Goal: Transaction & Acquisition: Purchase product/service

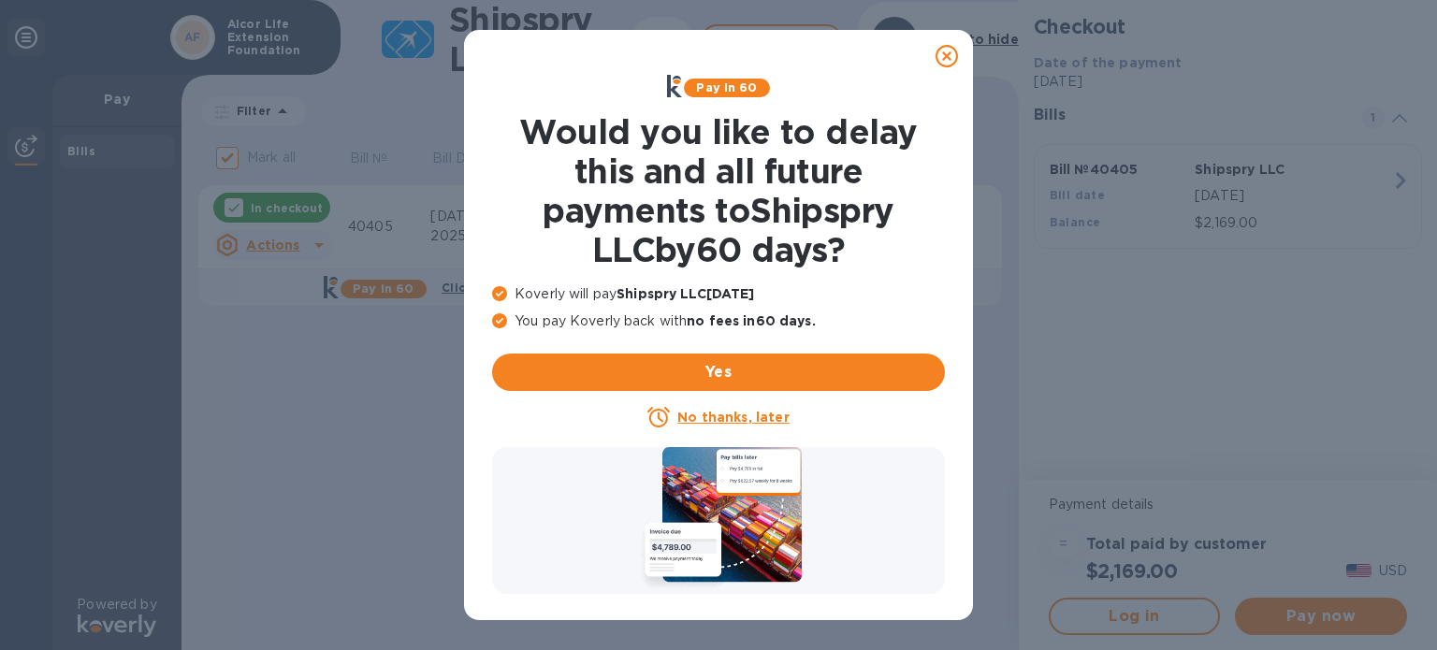
click at [763, 415] on u "No thanks, later" at bounding box center [732, 417] width 111 height 15
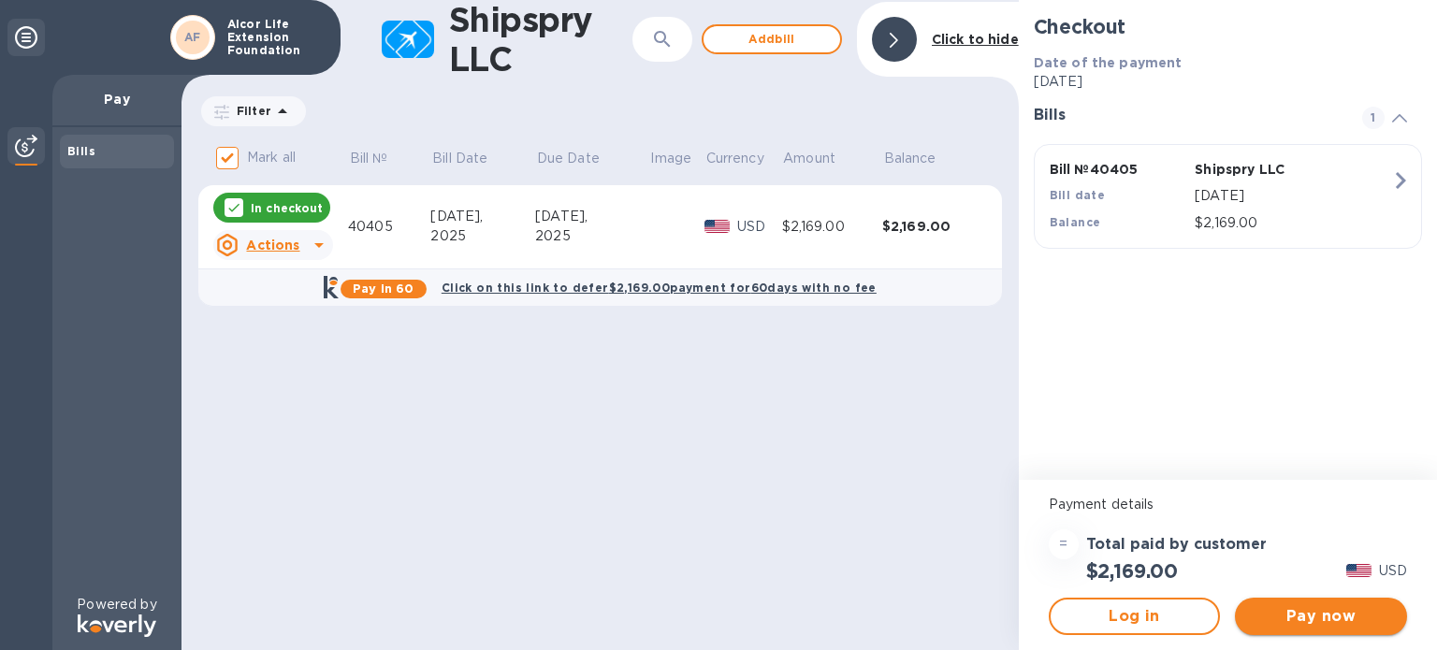
click at [1329, 619] on span "Pay now" at bounding box center [1321, 616] width 142 height 22
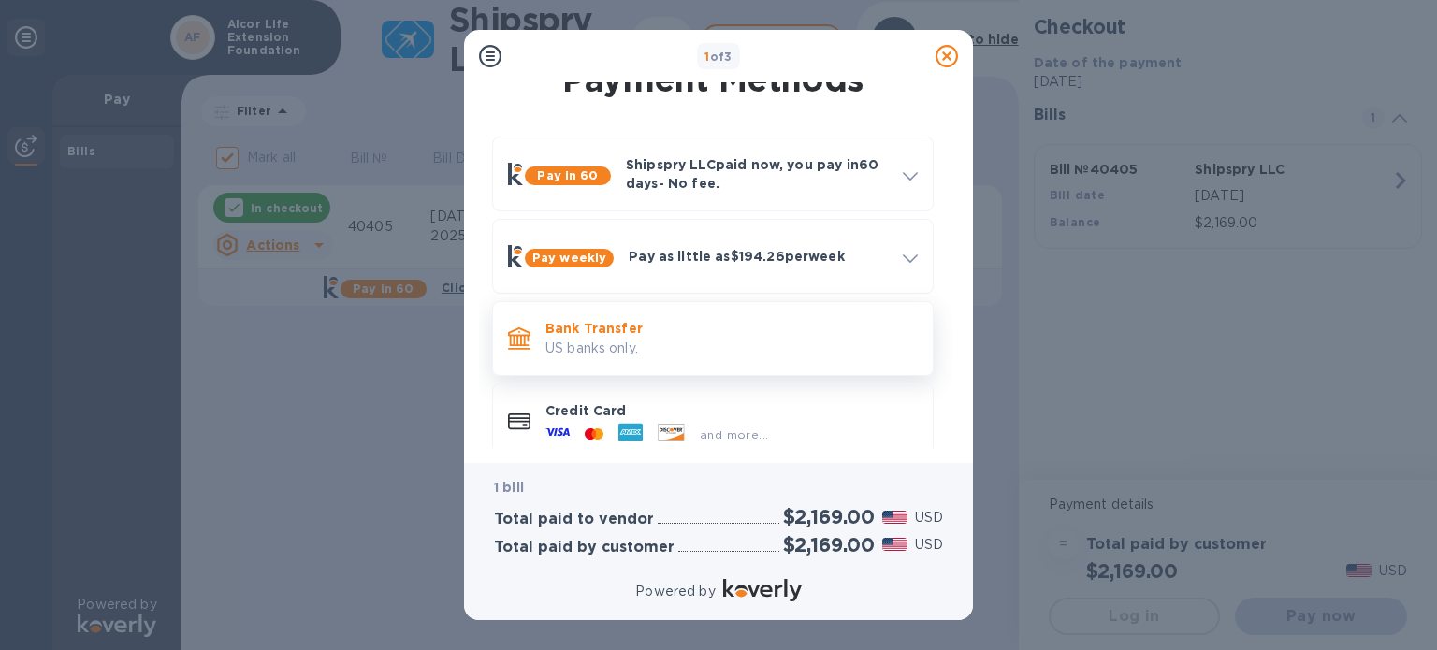
scroll to position [51, 0]
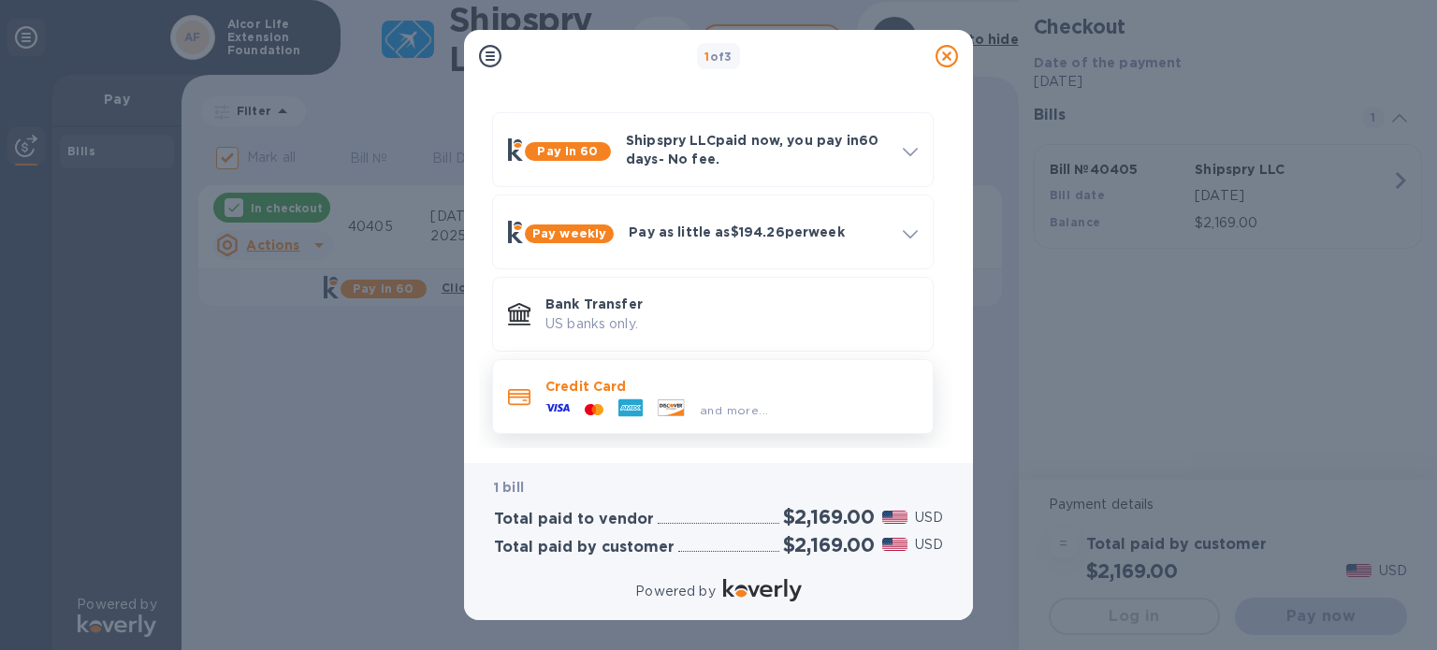
click at [857, 407] on div "and more..." at bounding box center [732, 406] width 372 height 21
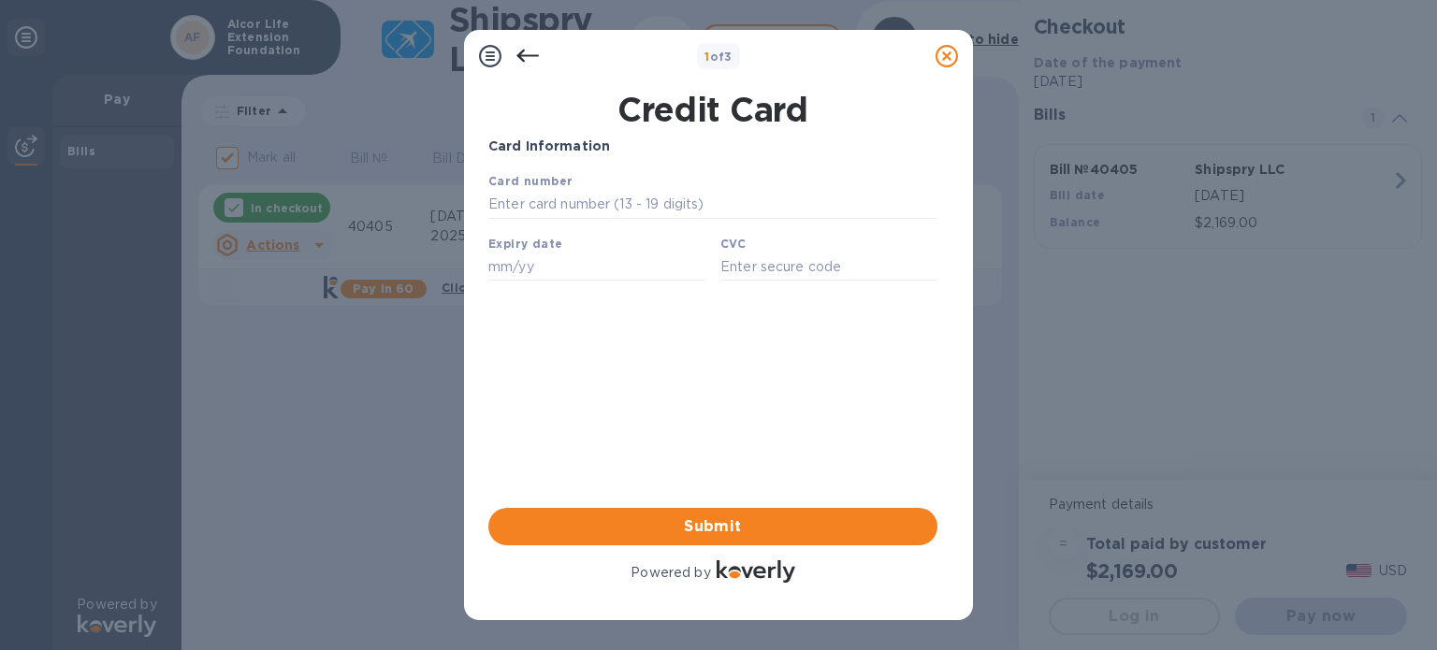
scroll to position [0, 0]
click at [533, 62] on icon at bounding box center [528, 56] width 22 height 22
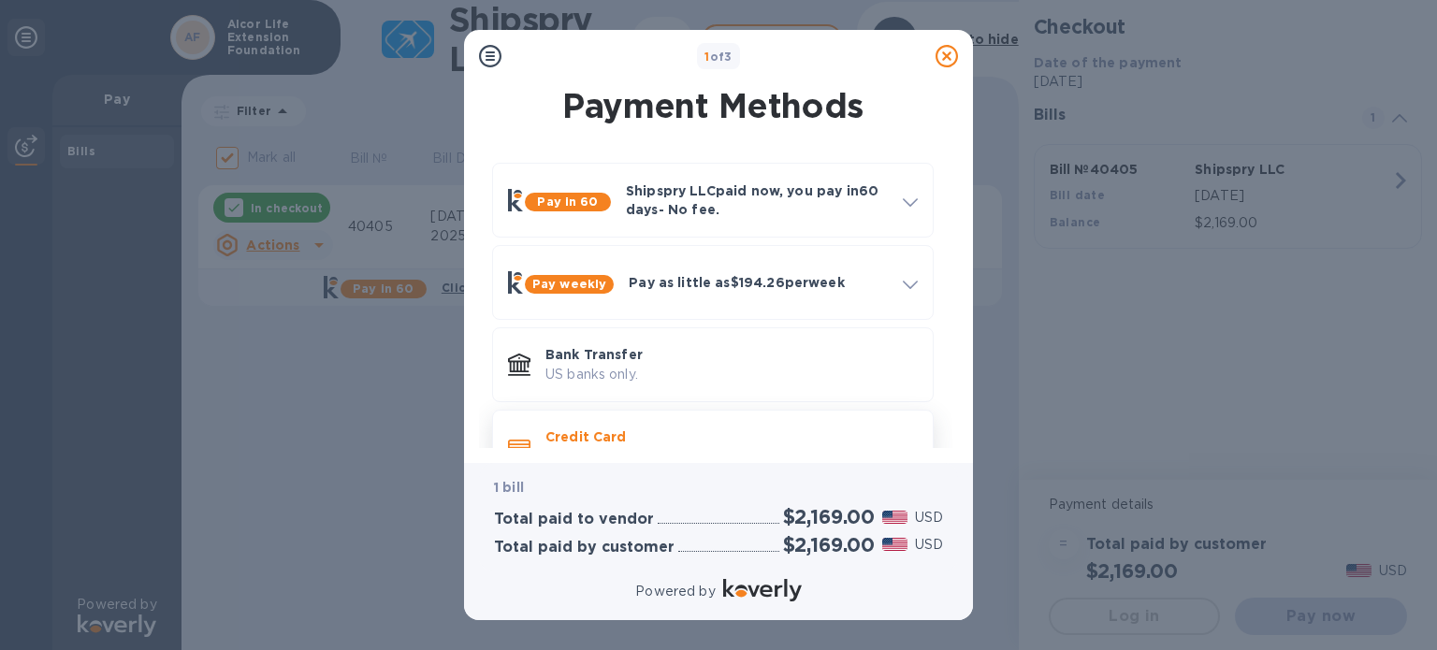
click at [711, 423] on div "Credit Card and more..." at bounding box center [731, 447] width 387 height 54
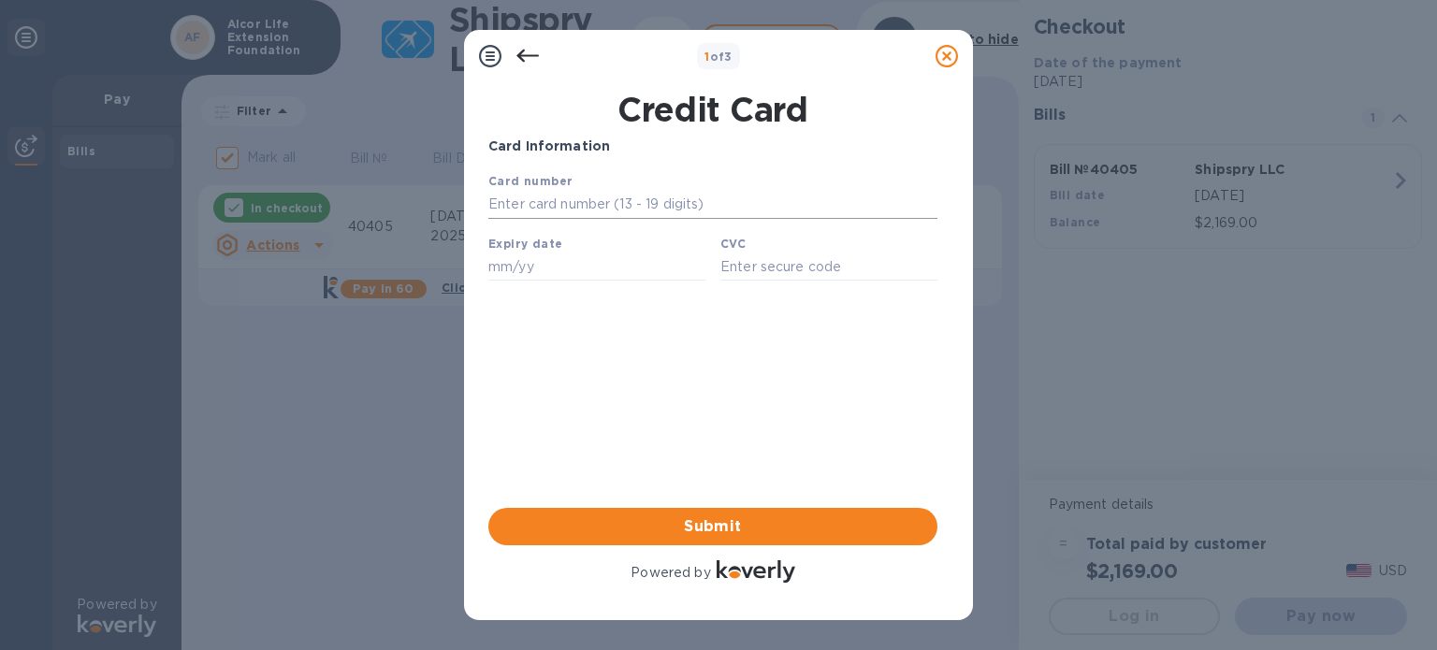
click at [618, 210] on input "text" at bounding box center [712, 205] width 449 height 28
type input "[CREDIT_CARD_NUMBER]"
type input "04/28"
type input "416"
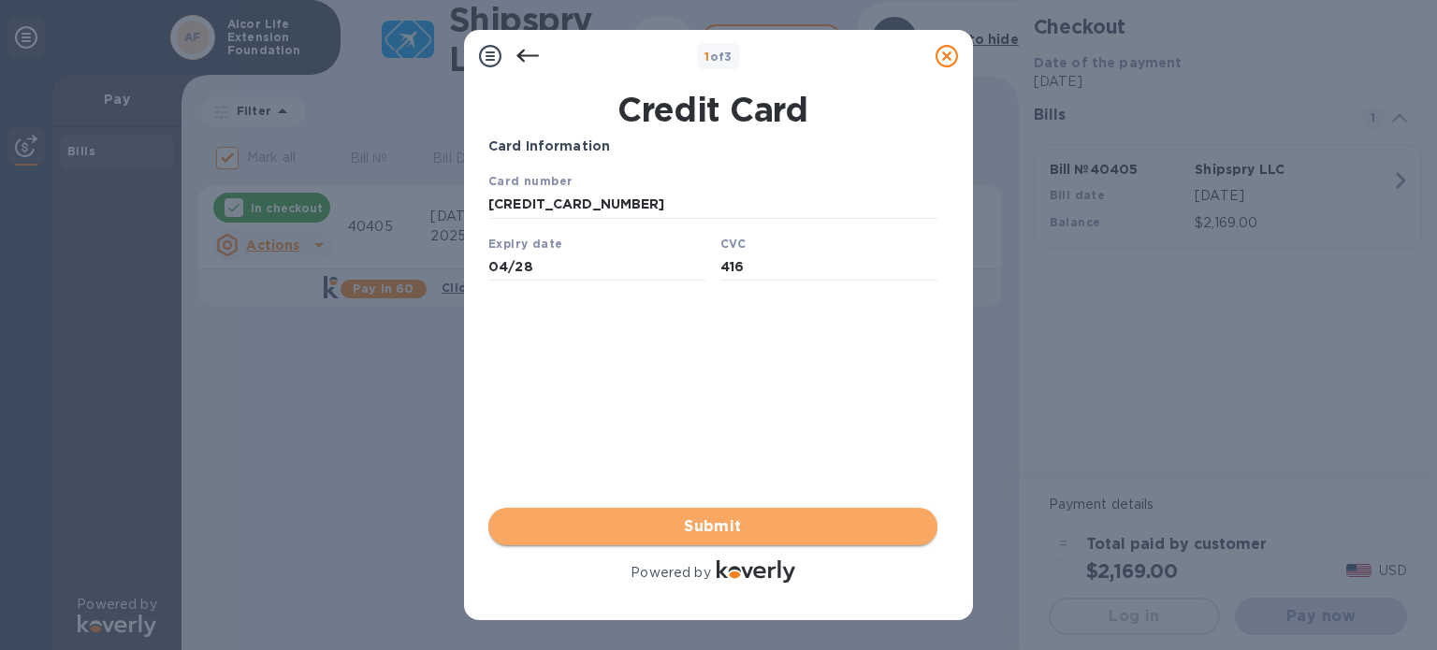
click at [740, 513] on button "Submit" at bounding box center [712, 526] width 449 height 37
